Goal: Transaction & Acquisition: Purchase product/service

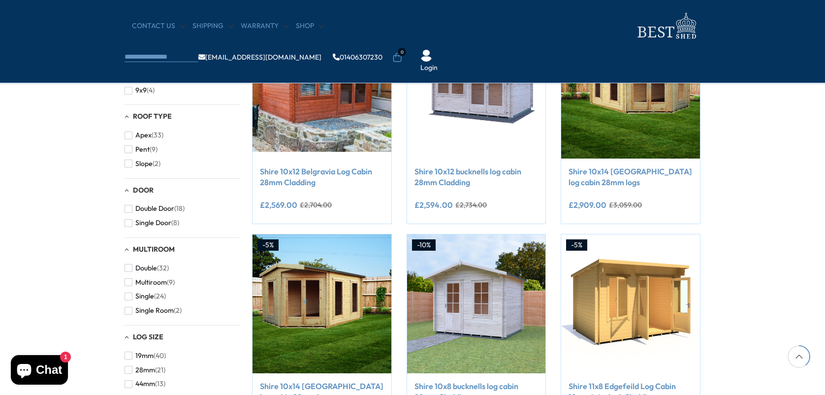
scroll to position [448, 0]
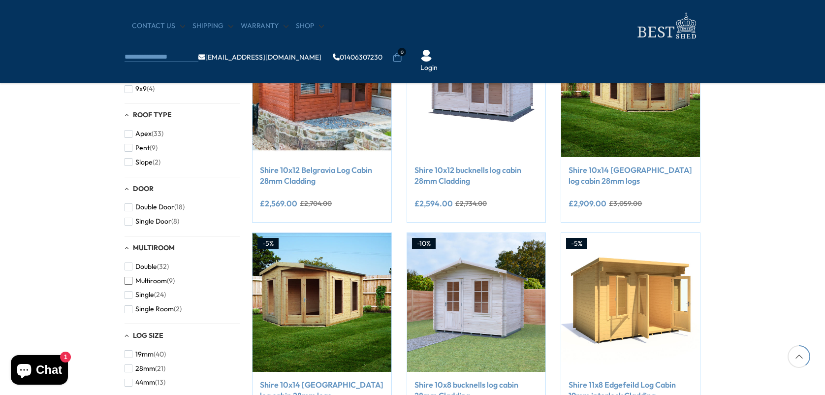
click at [151, 284] on span "Multiroom" at bounding box center [151, 281] width 32 height 8
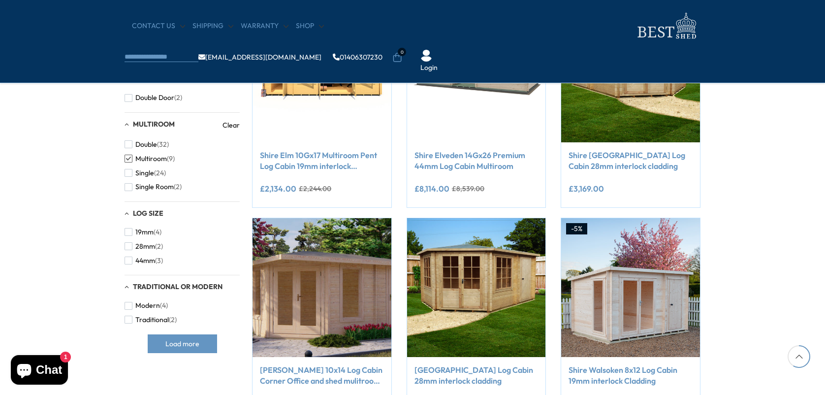
scroll to position [357, 0]
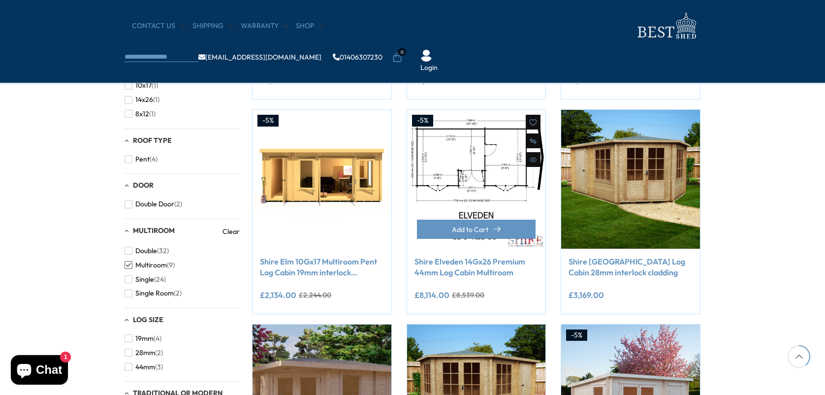
click at [469, 167] on img at bounding box center [476, 179] width 139 height 139
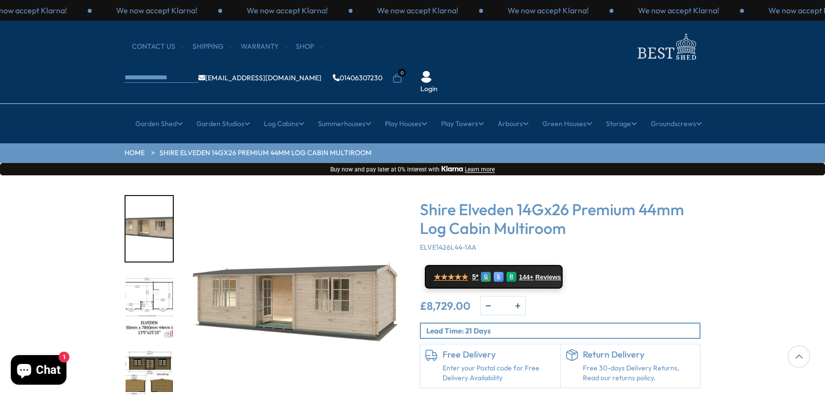
click at [318, 261] on img "1 / 10" at bounding box center [295, 306] width 222 height 222
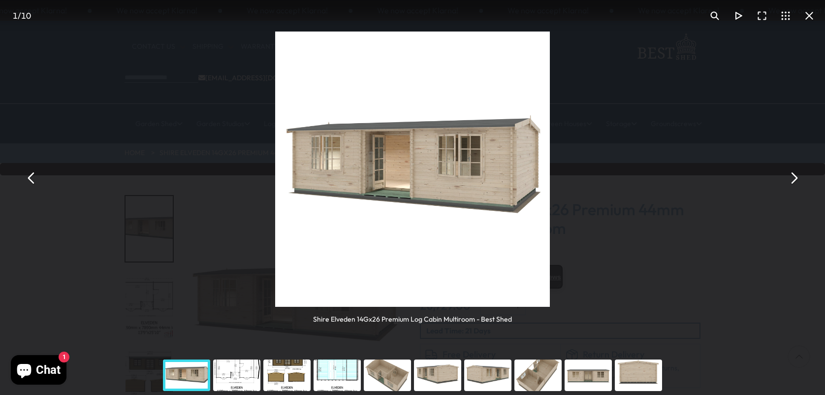
click at [796, 177] on button "You can close this modal content with the ESC key" at bounding box center [794, 178] width 24 height 24
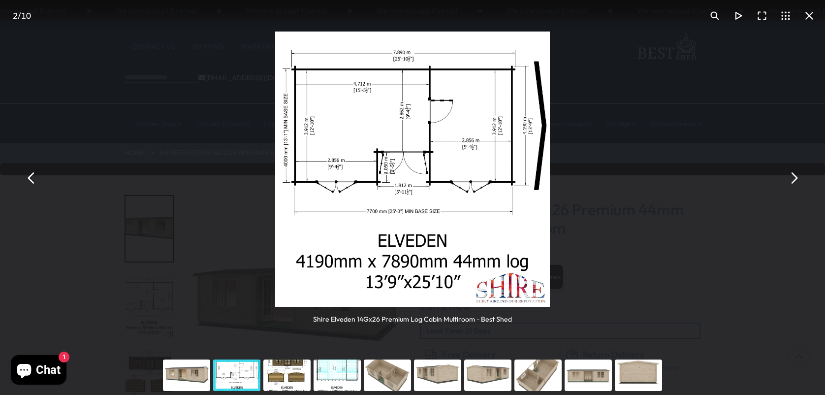
click at [796, 177] on button "You can close this modal content with the ESC key" at bounding box center [794, 178] width 24 height 24
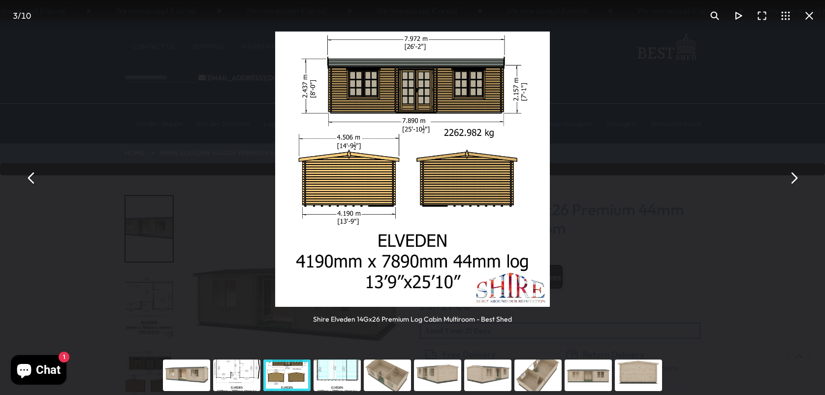
click at [796, 177] on button "You can close this modal content with the ESC key" at bounding box center [794, 178] width 24 height 24
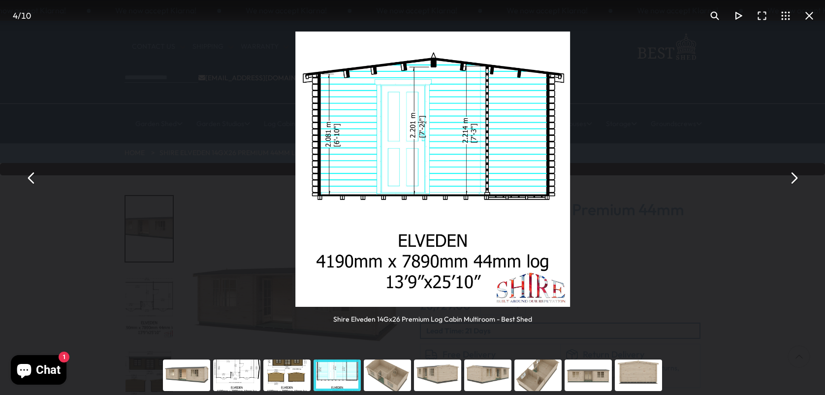
click at [796, 177] on button "You can close this modal content with the ESC key" at bounding box center [794, 178] width 24 height 24
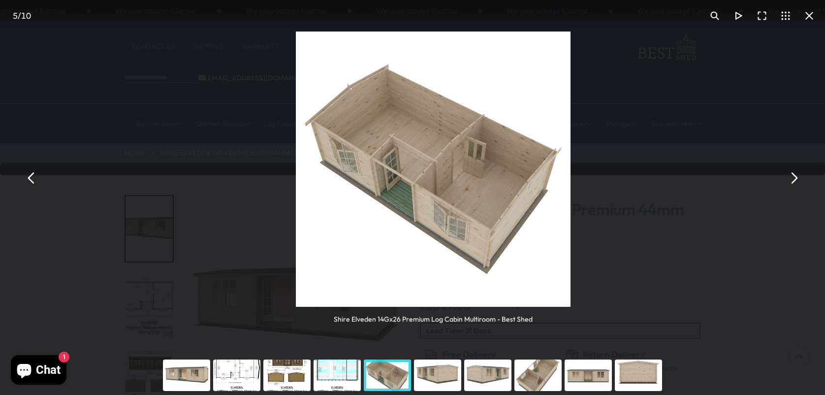
click at [796, 177] on button "You can close this modal content with the ESC key" at bounding box center [794, 178] width 24 height 24
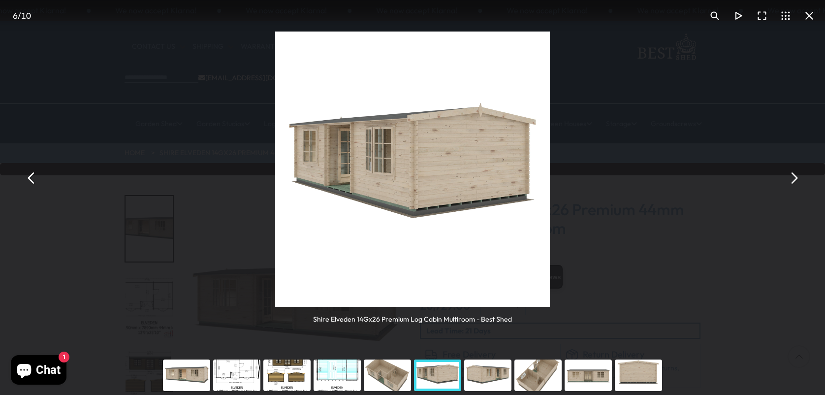
click at [28, 180] on button "You can close this modal content with the ESC key" at bounding box center [32, 178] width 24 height 24
